Goal: Task Accomplishment & Management: Manage account settings

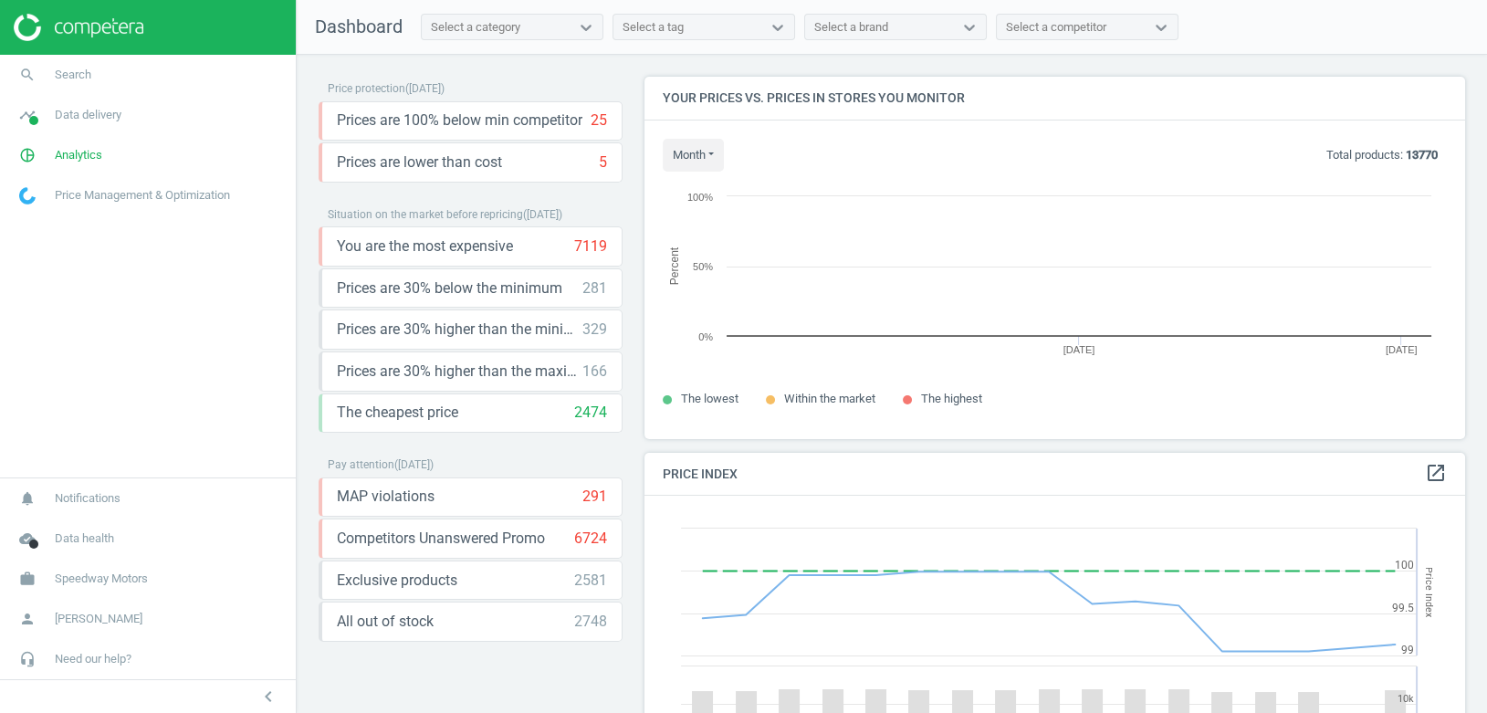
scroll to position [362, 822]
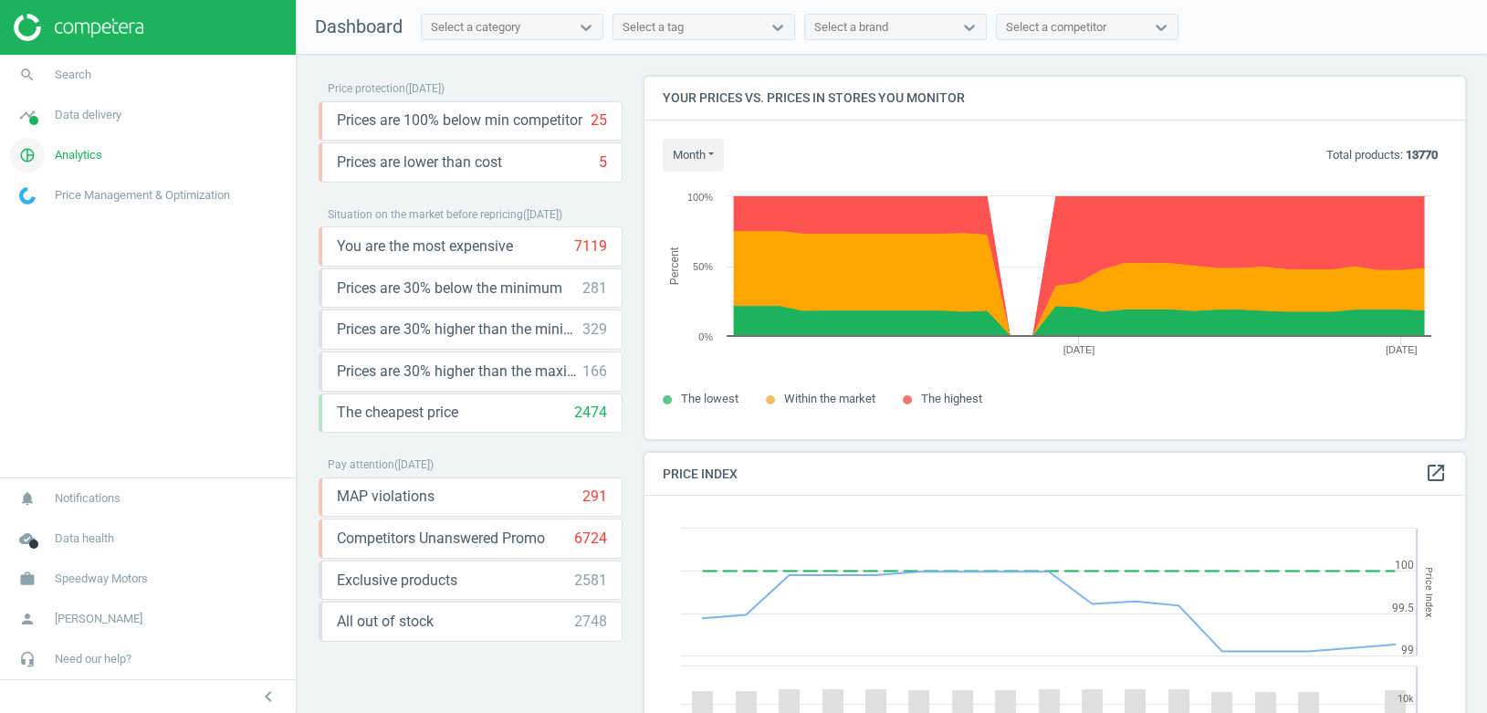
click at [84, 157] on span "Analytics" at bounding box center [78, 155] width 47 height 16
click at [46, 226] on span "Products" at bounding box center [41, 222] width 43 height 15
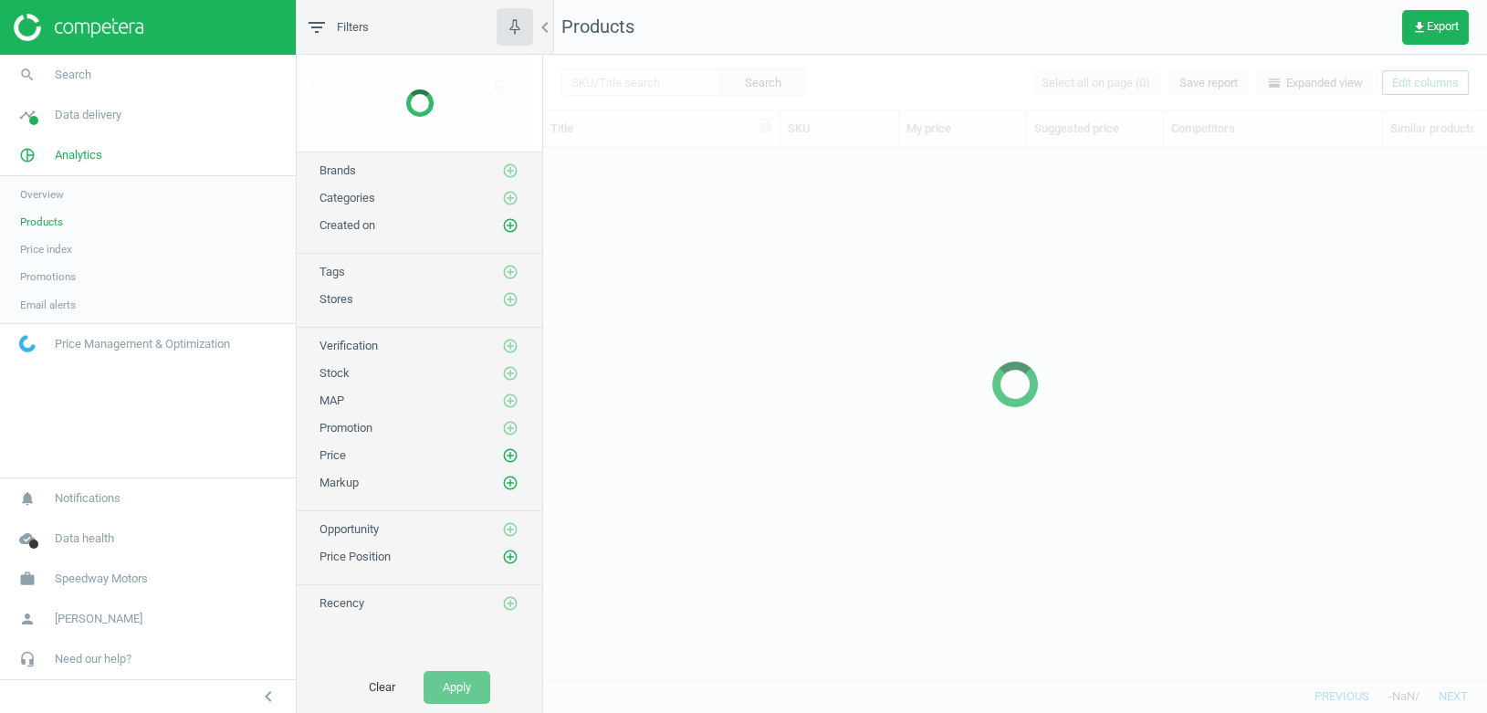
scroll to position [532, 943]
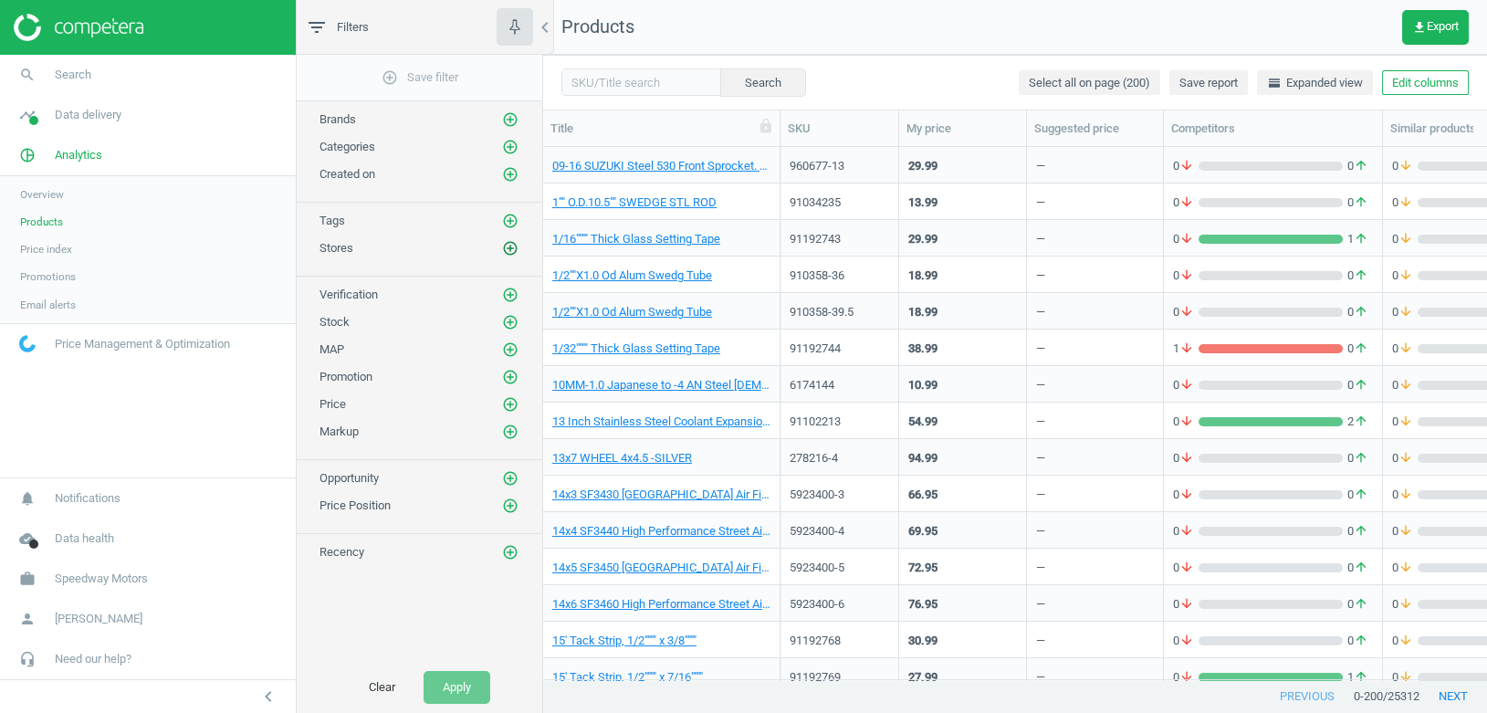
click at [510, 249] on icon "add_circle_outline" at bounding box center [510, 248] width 16 height 16
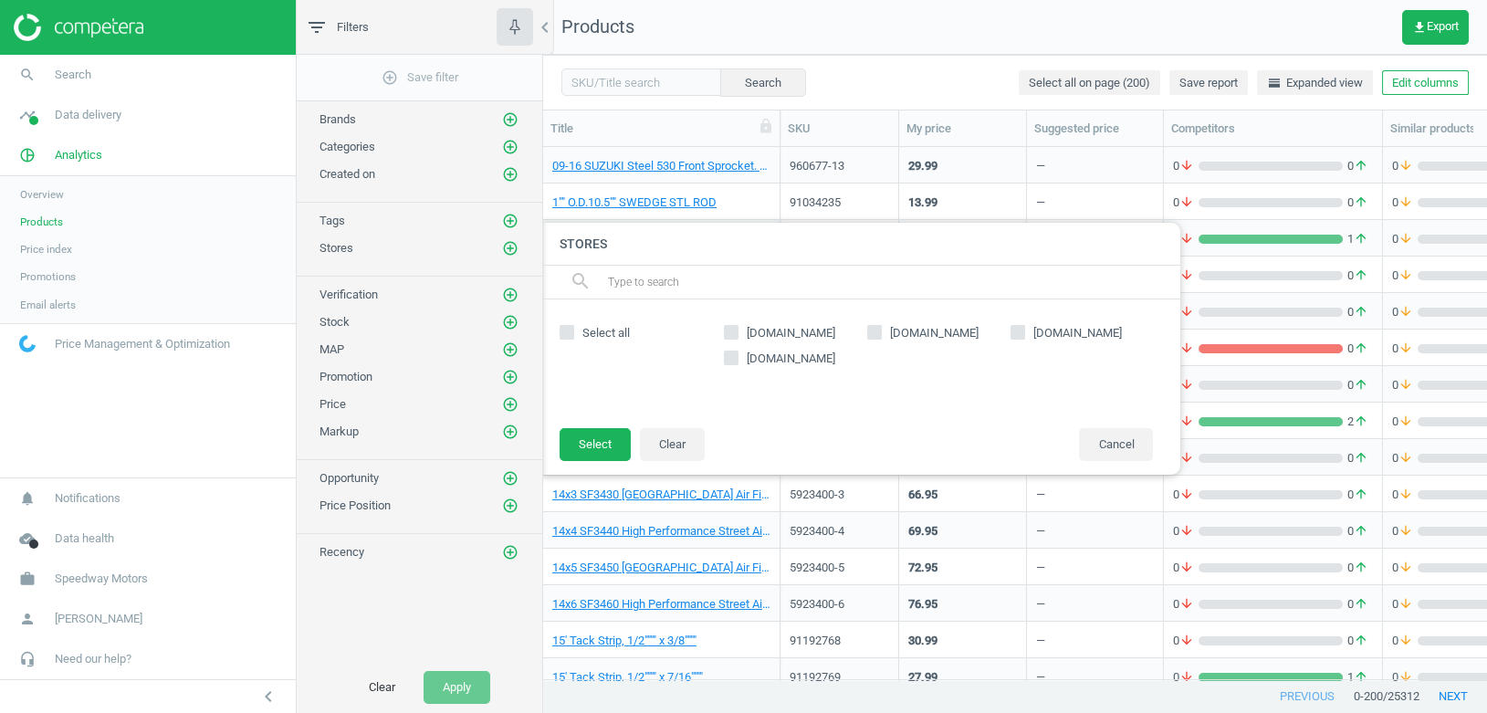
click at [739, 333] on label "[DOMAIN_NAME]" at bounding box center [795, 333] width 143 height 16
click at [738, 333] on input "[DOMAIN_NAME]" at bounding box center [732, 333] width 12 height 12
checkbox input "true"
click at [599, 439] on button "Select" at bounding box center [595, 444] width 71 height 33
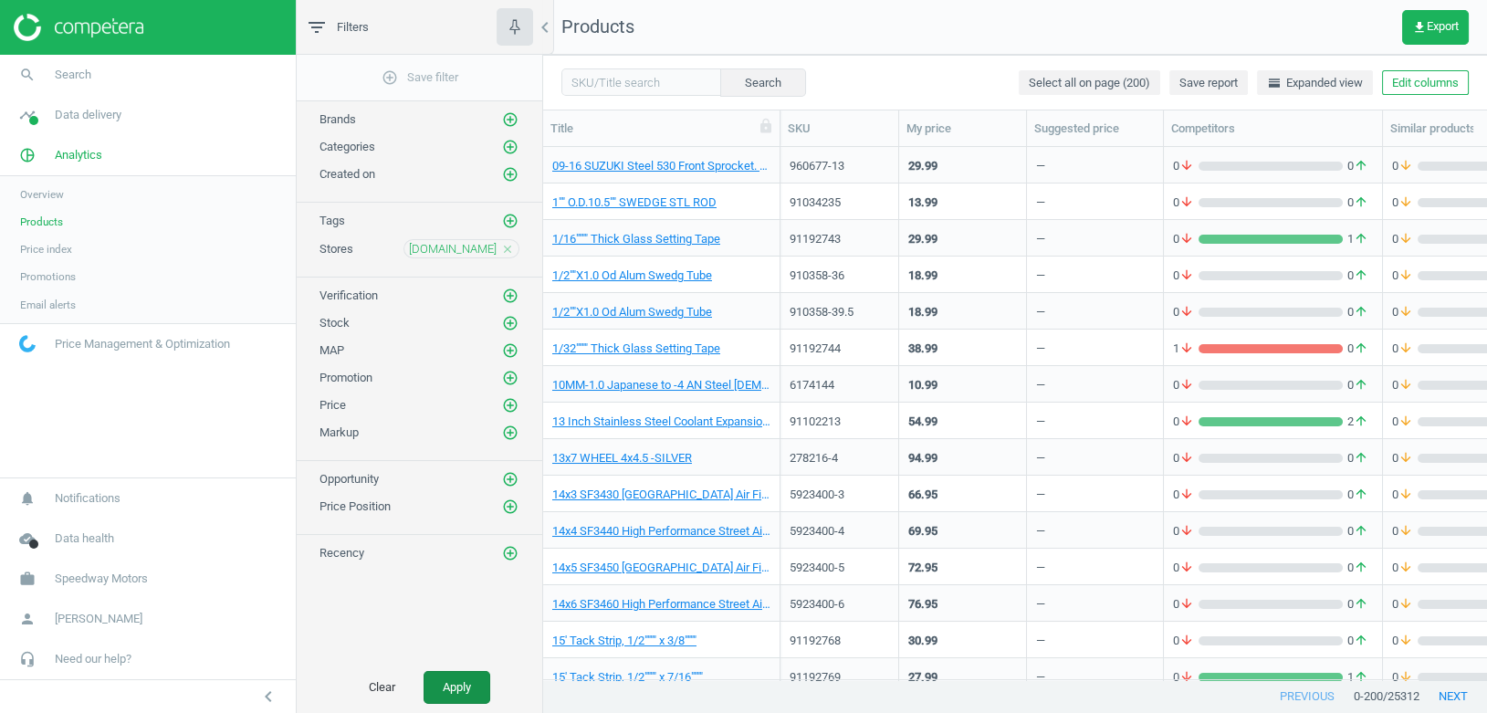
click at [469, 682] on button "Apply" at bounding box center [457, 687] width 67 height 33
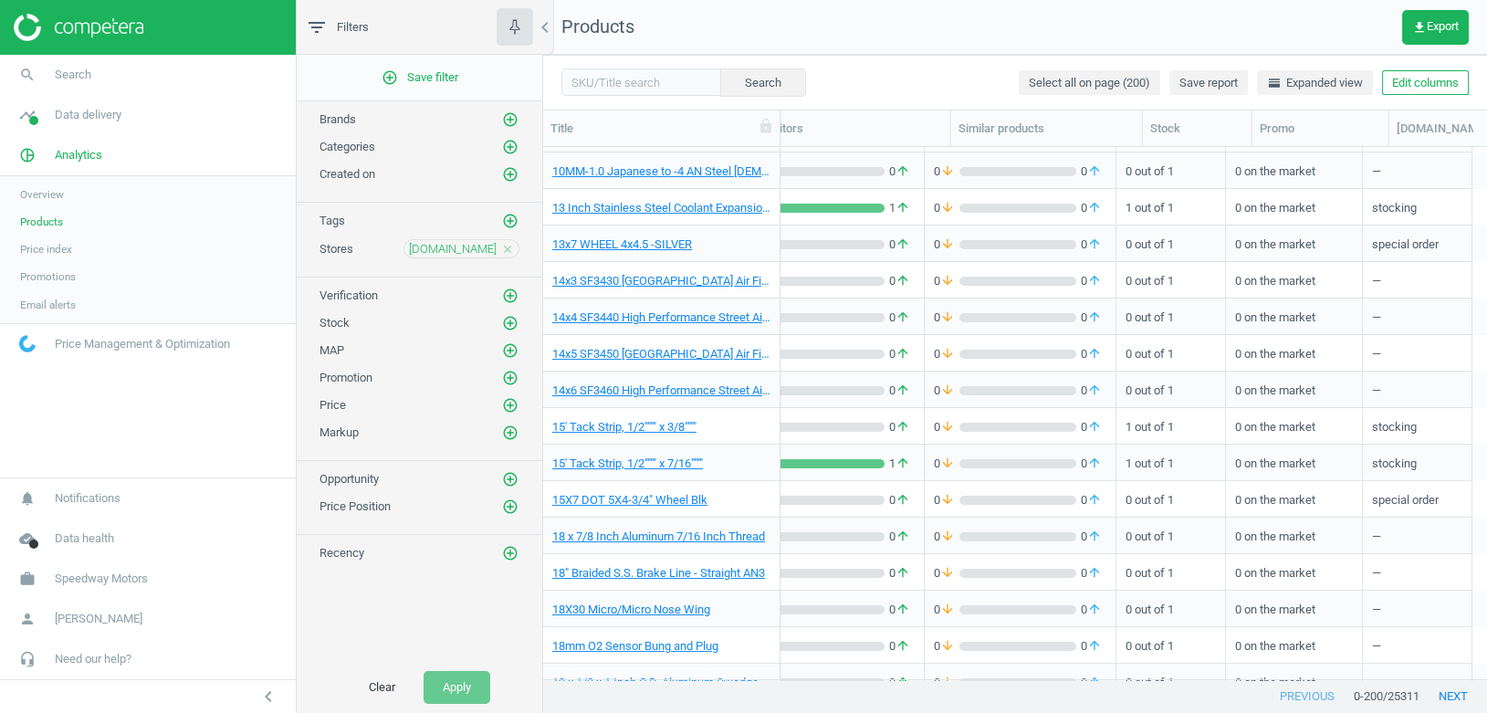
scroll to position [229, 0]
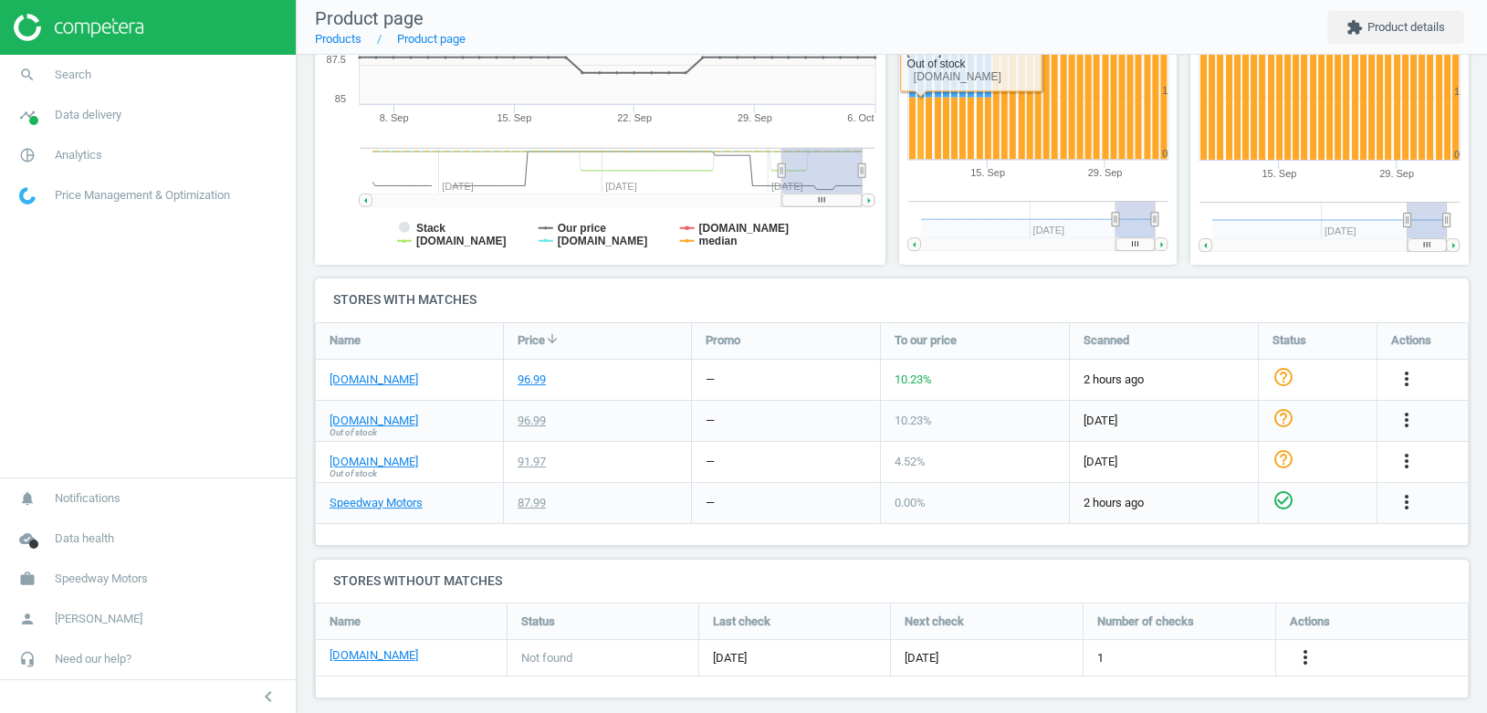
scroll to position [394, 0]
